Goal: Task Accomplishment & Management: Complete application form

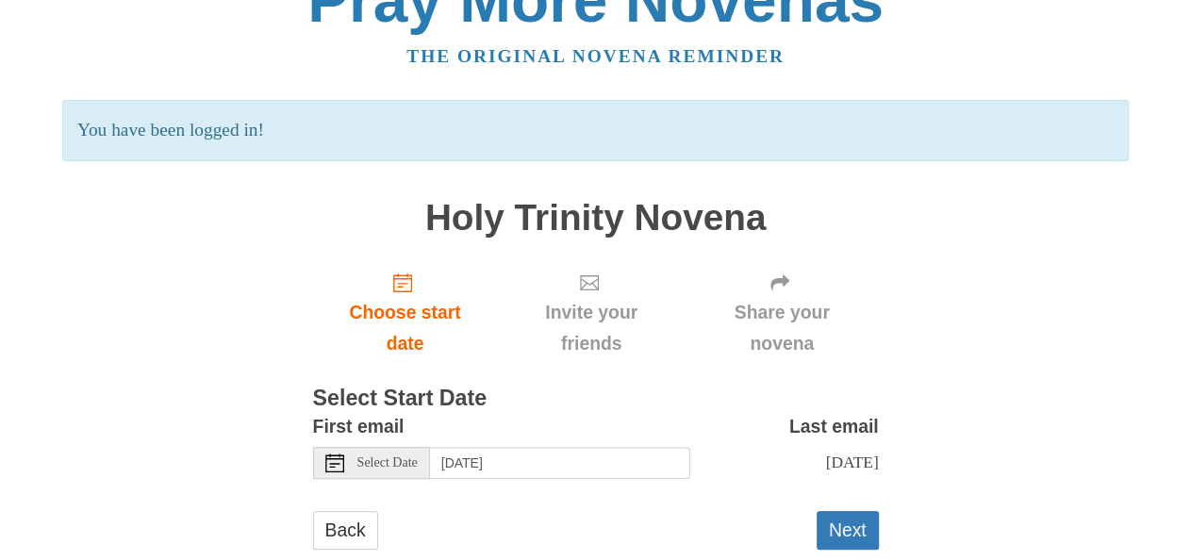
scroll to position [91, 0]
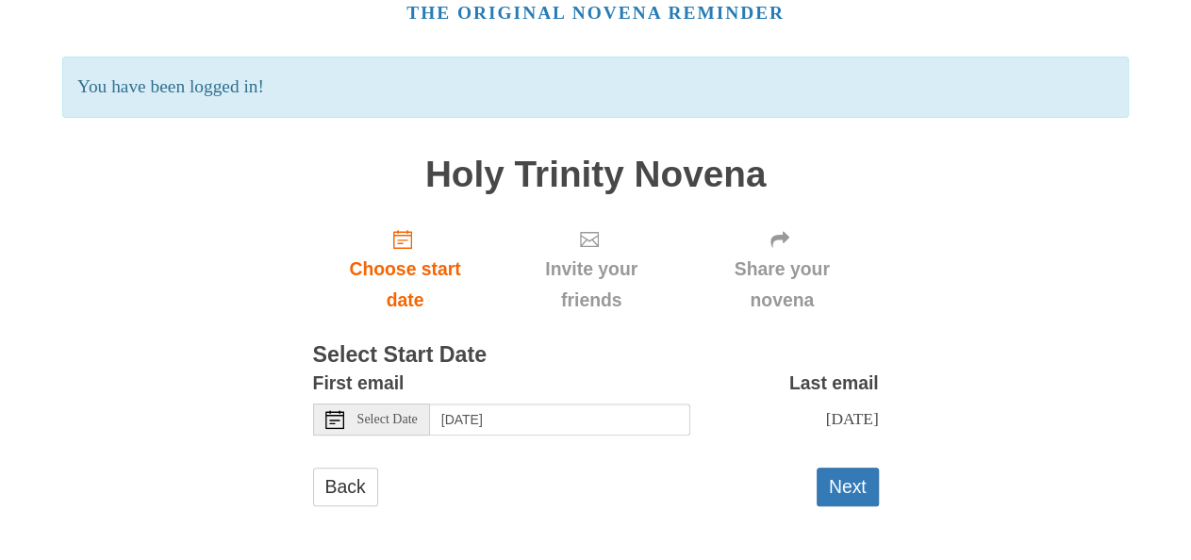
drag, startPoint x: 848, startPoint y: 482, endPoint x: 867, endPoint y: 459, distance: 29.5
click at [848, 480] on button "Next" at bounding box center [848, 487] width 62 height 39
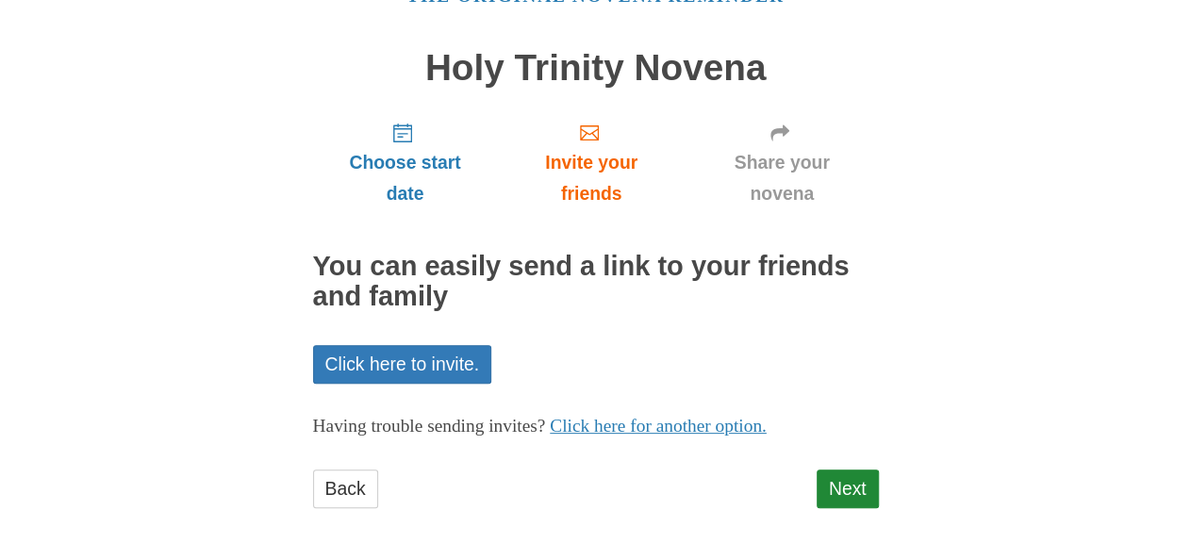
scroll to position [109, 0]
click at [832, 492] on link "Next" at bounding box center [848, 488] width 62 height 39
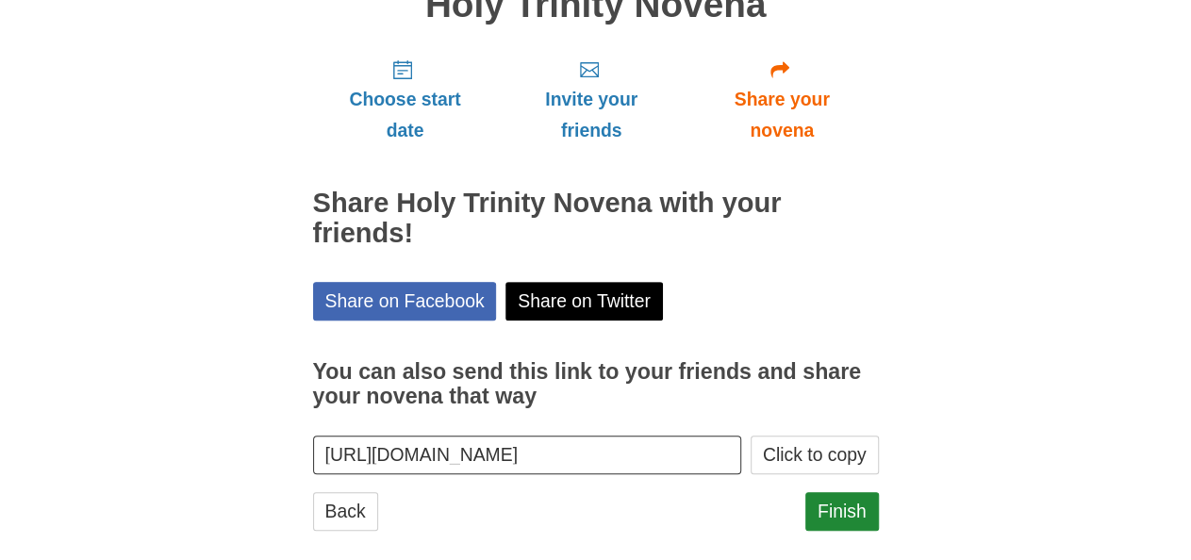
scroll to position [195, 0]
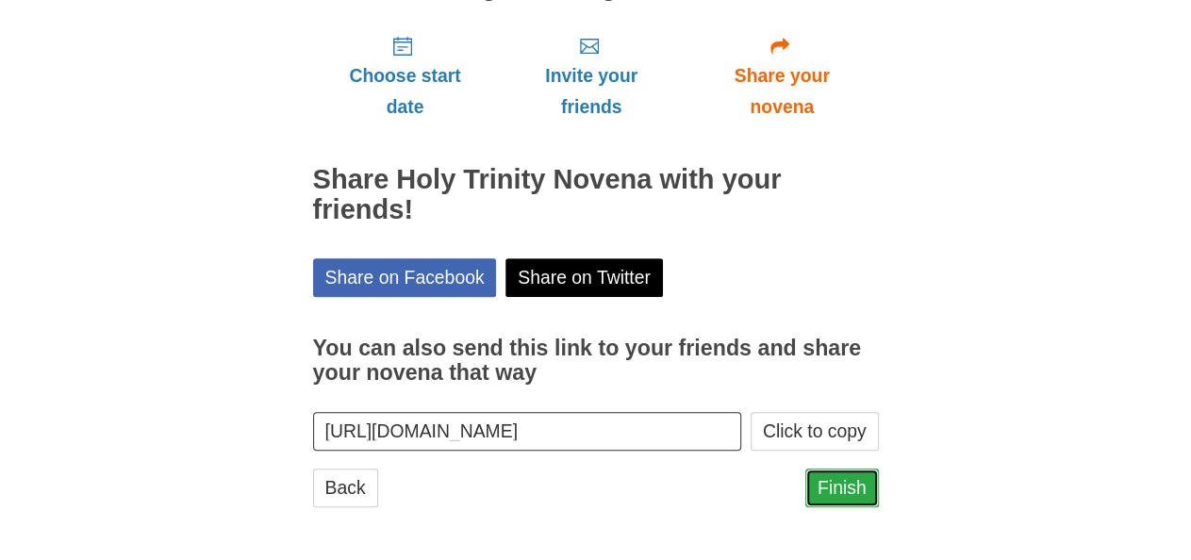
click at [842, 497] on link "Finish" at bounding box center [842, 488] width 74 height 39
